Goal: Information Seeking & Learning: Understand process/instructions

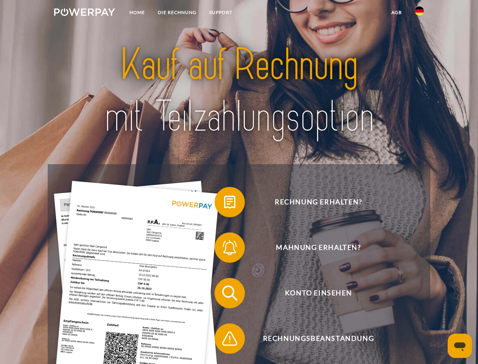
click at [84, 13] on img at bounding box center [84, 12] width 61 height 8
click at [420, 13] on img at bounding box center [419, 10] width 9 height 9
click at [396, 12] on link "agb" at bounding box center [396, 13] width 23 height 14
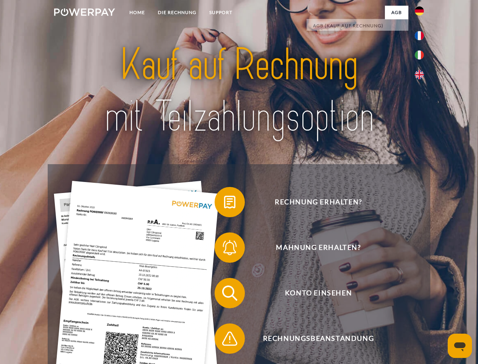
click at [224, 203] on span at bounding box center [219, 202] width 38 height 38
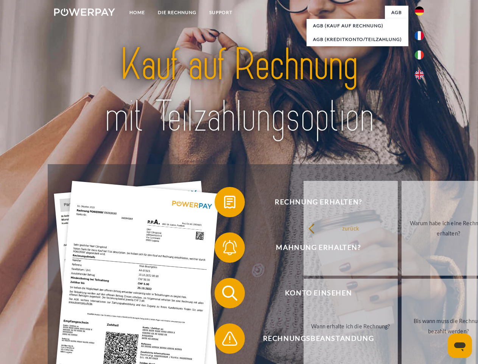
click at [224, 249] on div "Rechnung erhalten? Mahnung erhalten? Konto einsehen" at bounding box center [239, 315] width 382 height 303
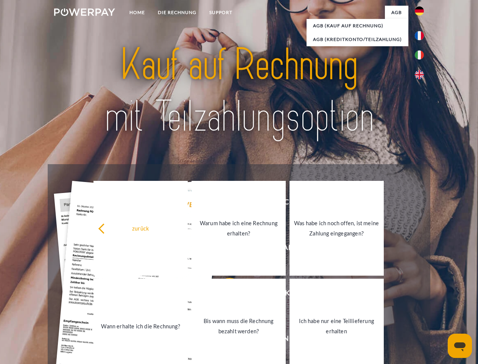
click at [224, 294] on link "Bis wann muss die Rechnung bezahlt werden?" at bounding box center [239, 325] width 94 height 95
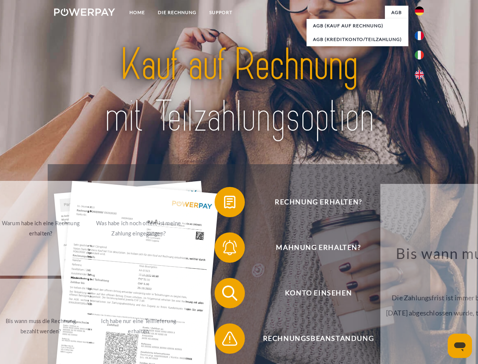
click at [224, 340] on span at bounding box center [219, 338] width 38 height 38
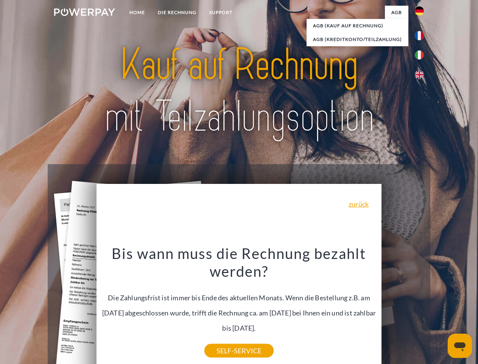
click at [460, 345] on icon "Messaging-Fenster öffnen" at bounding box center [459, 346] width 11 height 9
